Goal: Transaction & Acquisition: Book appointment/travel/reservation

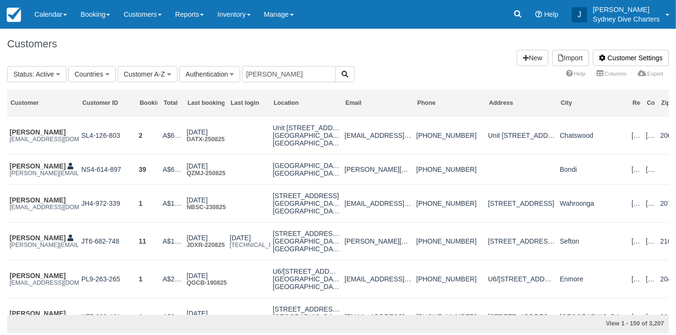
type input "chris"
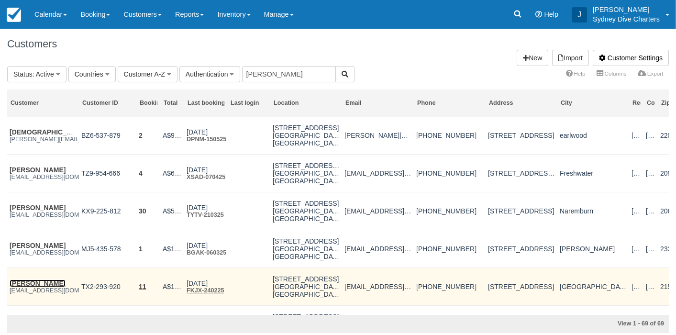
click at [50, 287] on link "[PERSON_NAME]" at bounding box center [38, 284] width 56 height 8
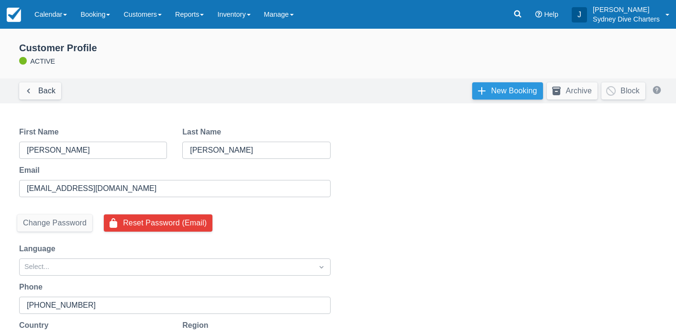
click at [511, 89] on link "New Booking" at bounding box center [508, 90] width 71 height 17
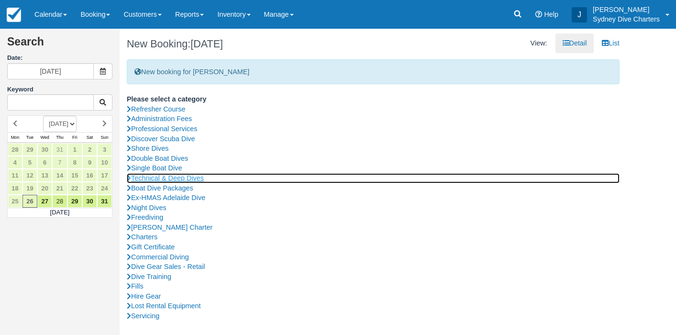
click at [183, 178] on link "Technical & Deep Dives" at bounding box center [373, 178] width 493 height 10
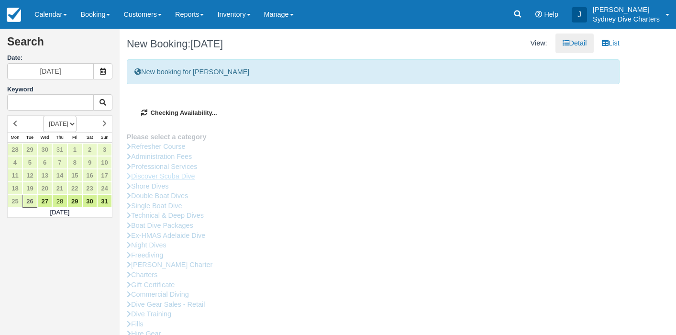
type input "29/08/2025"
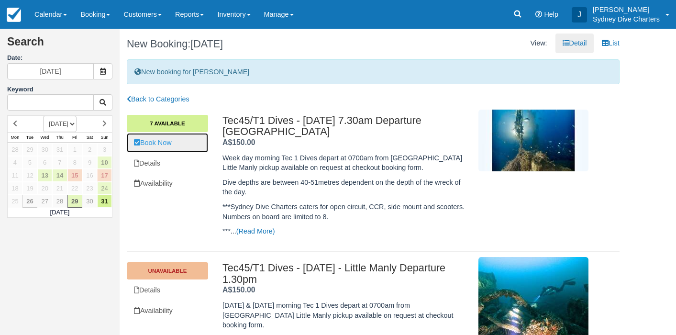
click at [171, 140] on link "Book Now" at bounding box center [167, 143] width 81 height 20
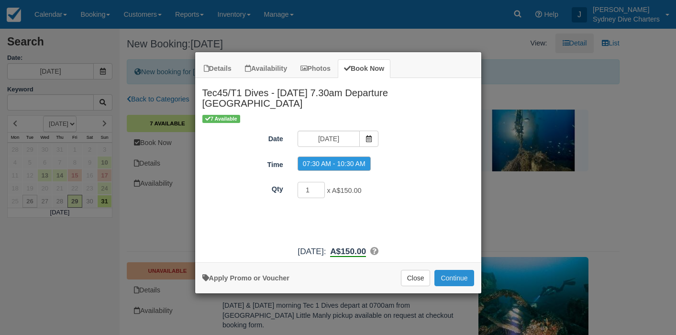
click at [454, 270] on button "Continue" at bounding box center [454, 278] width 39 height 16
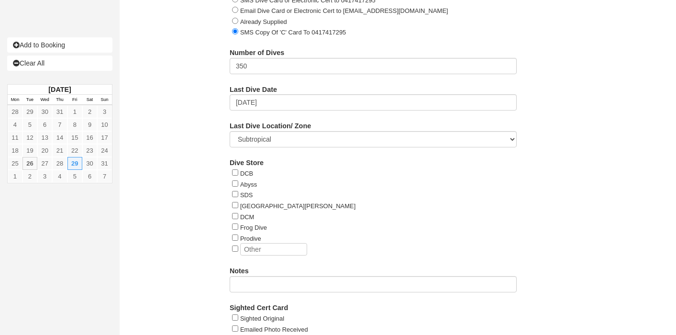
scroll to position [1153, 0]
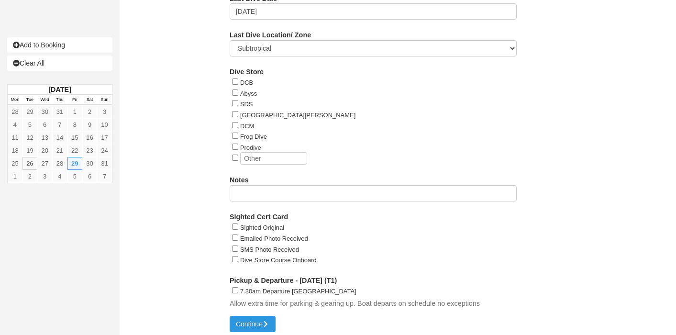
type input "0408 684 422"
click at [235, 287] on input "7.30am Departure Rose Bay" at bounding box center [235, 290] width 6 height 6
checkbox input "true"
click at [250, 316] on button "Continue" at bounding box center [253, 324] width 46 height 16
type input "+61408684422"
